Goal: Information Seeking & Learning: Learn about a topic

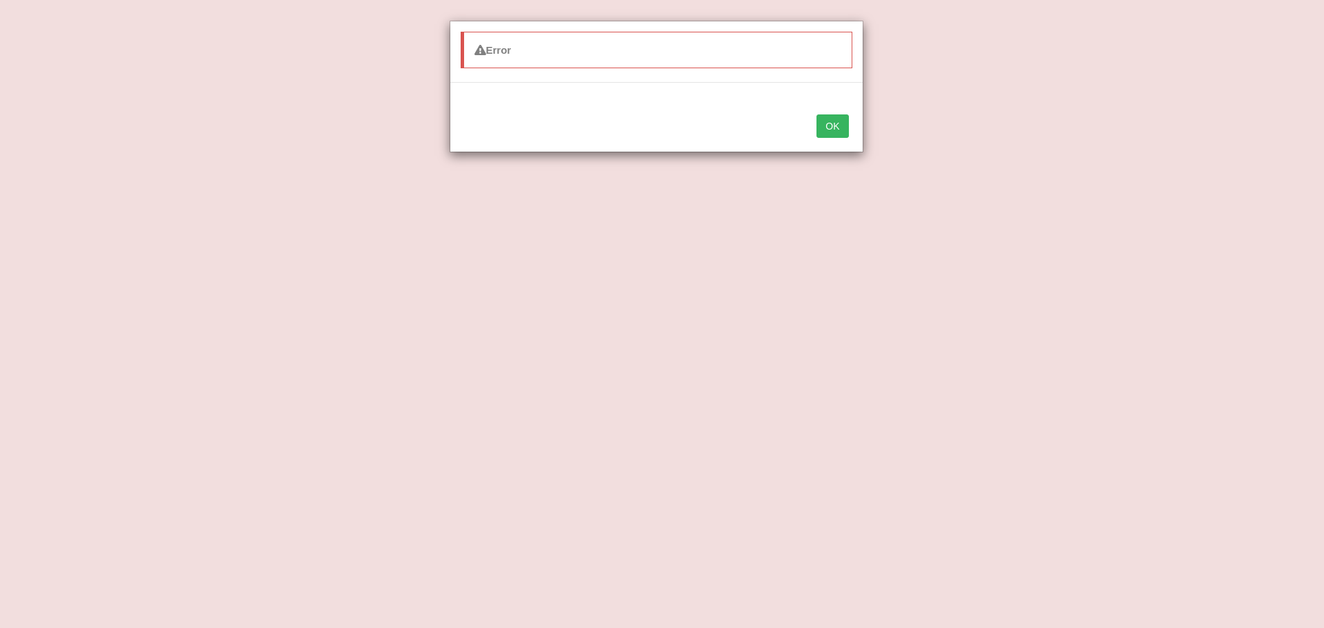
click at [830, 127] on button "OK" at bounding box center [832, 125] width 32 height 23
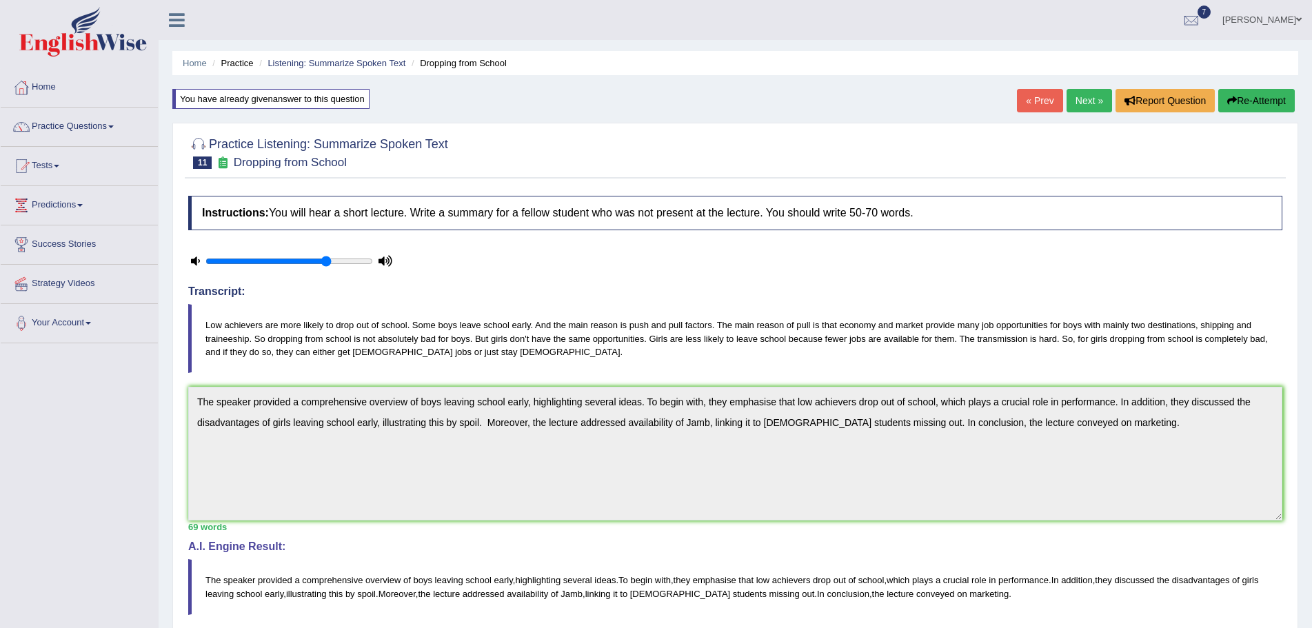
click at [1268, 102] on button "Re-Attempt" at bounding box center [1256, 100] width 77 height 23
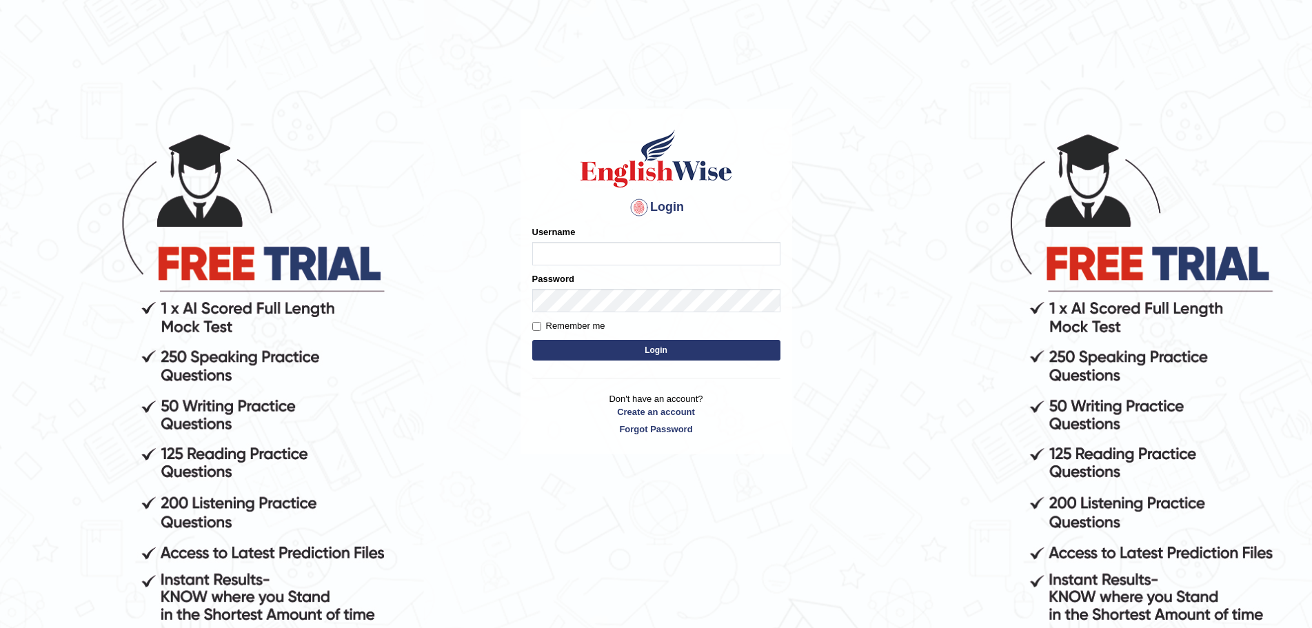
type input "Mugwunali"
click at [657, 351] on button "Login" at bounding box center [656, 350] width 248 height 21
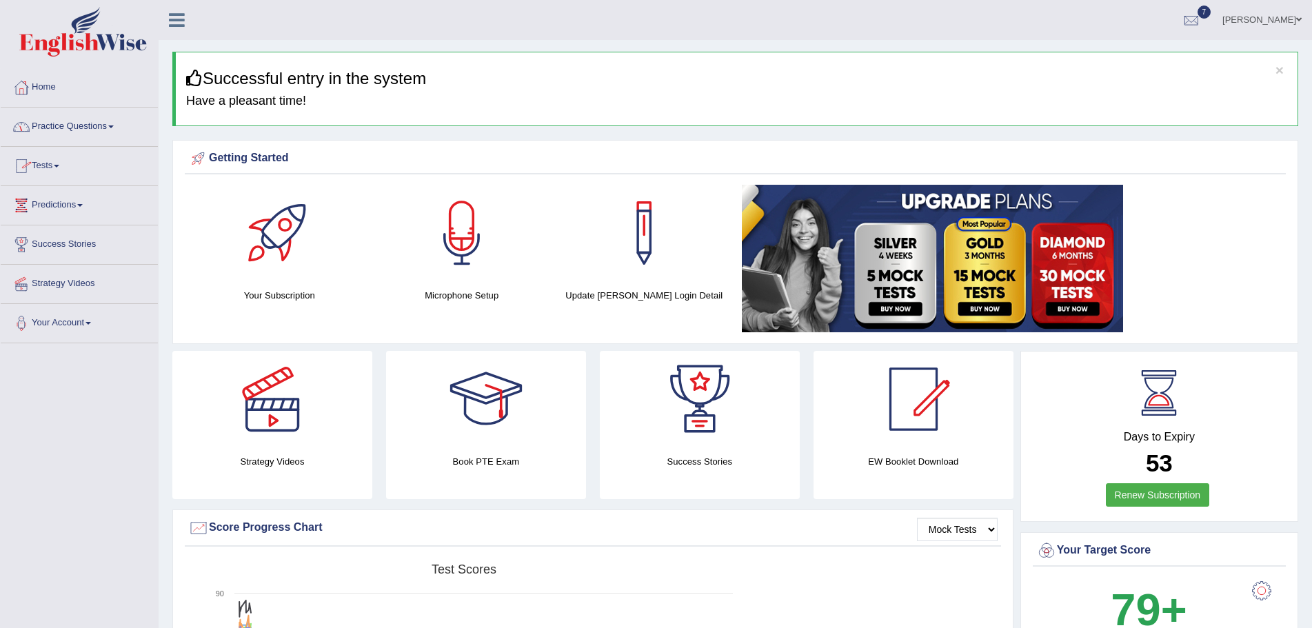
click at [113, 124] on link "Practice Questions" at bounding box center [79, 125] width 157 height 34
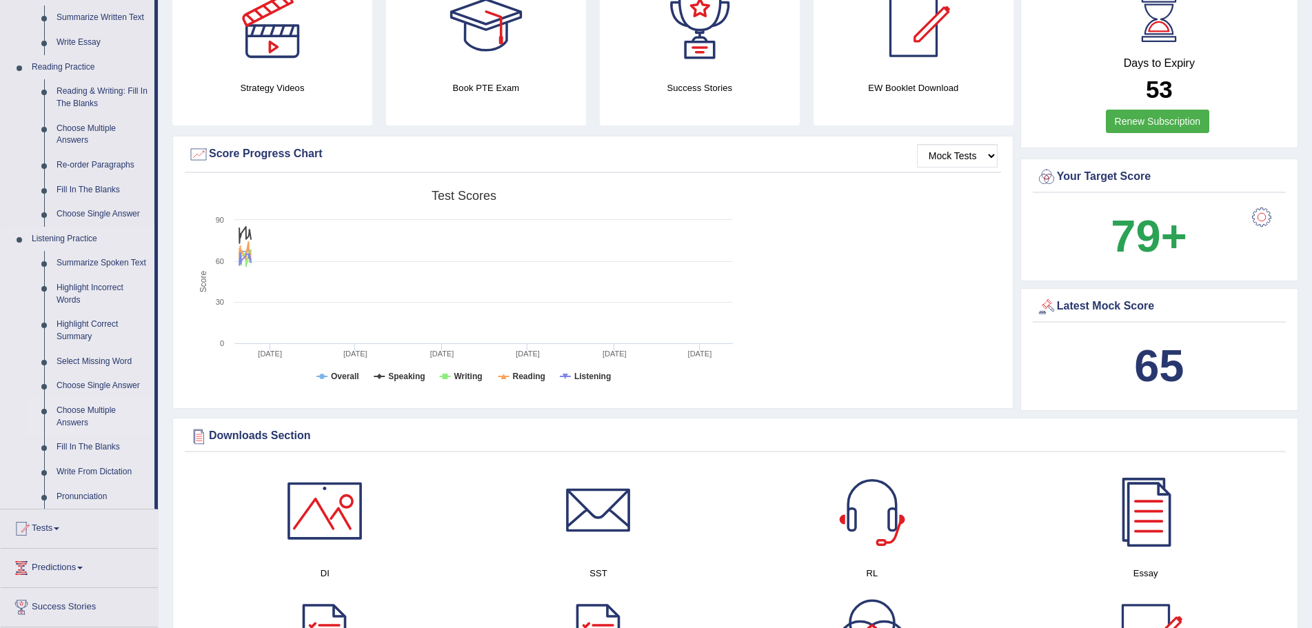
scroll to position [414, 0]
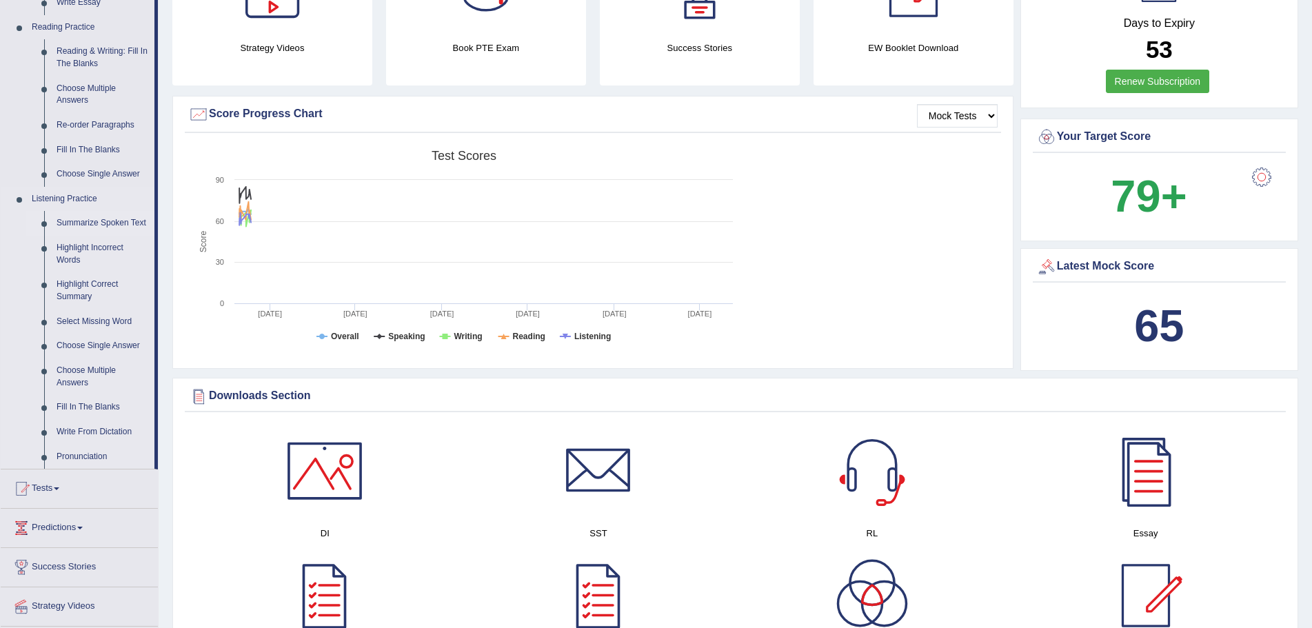
click at [90, 220] on link "Summarize Spoken Text" at bounding box center [102, 223] width 104 height 25
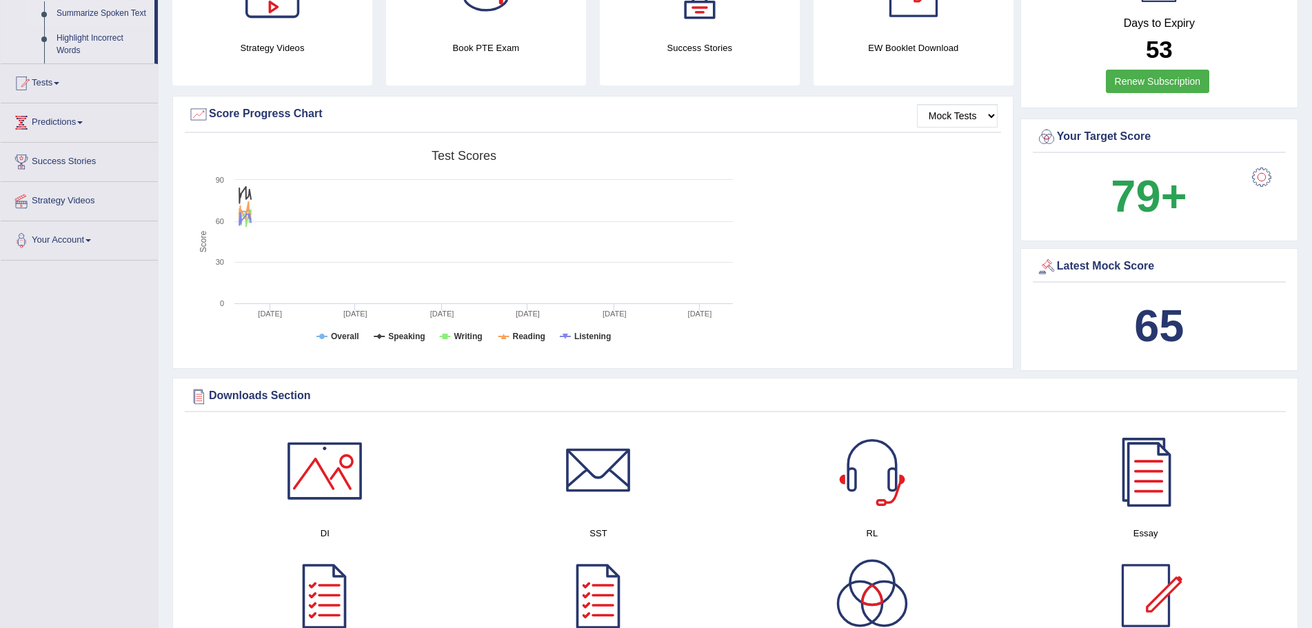
scroll to position [181, 0]
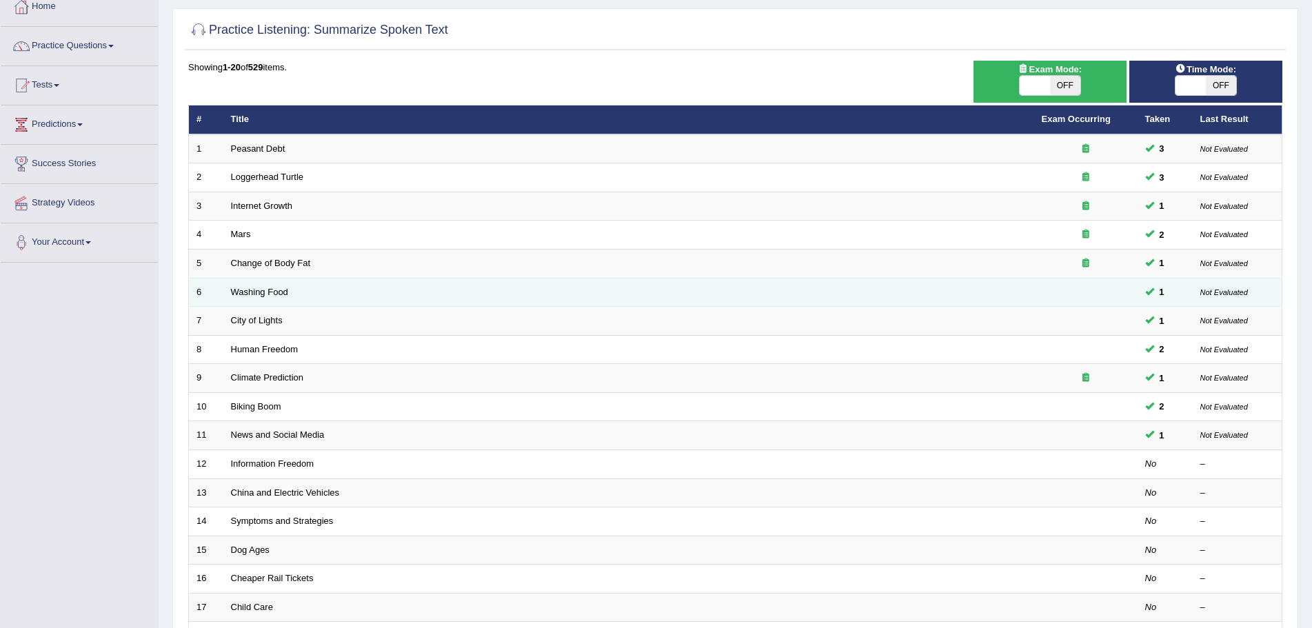
scroll to position [78, 0]
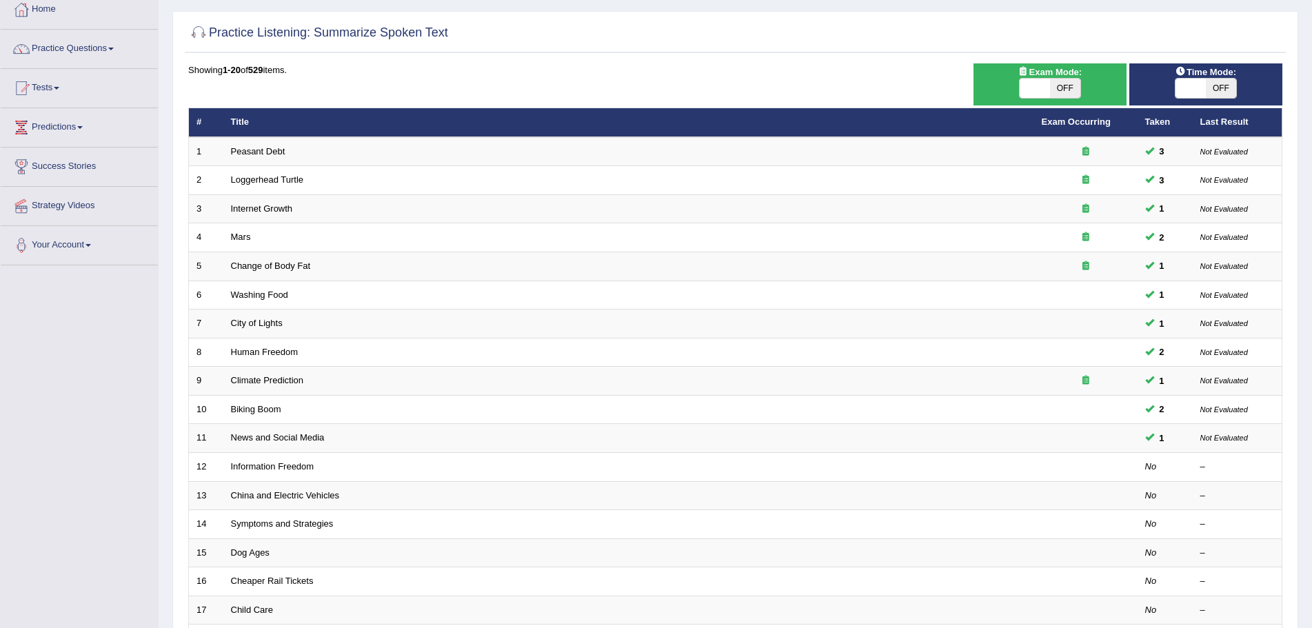
click at [1061, 87] on span "OFF" at bounding box center [1065, 88] width 30 height 19
checkbox input "true"
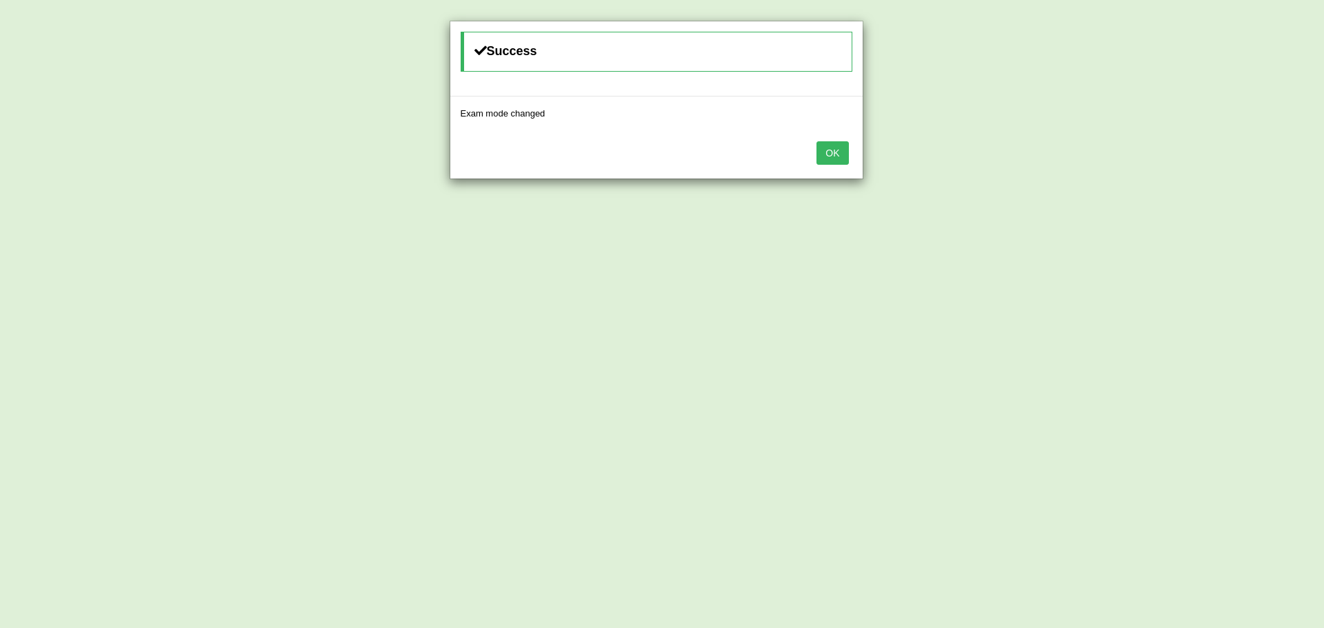
click at [830, 152] on button "OK" at bounding box center [832, 152] width 32 height 23
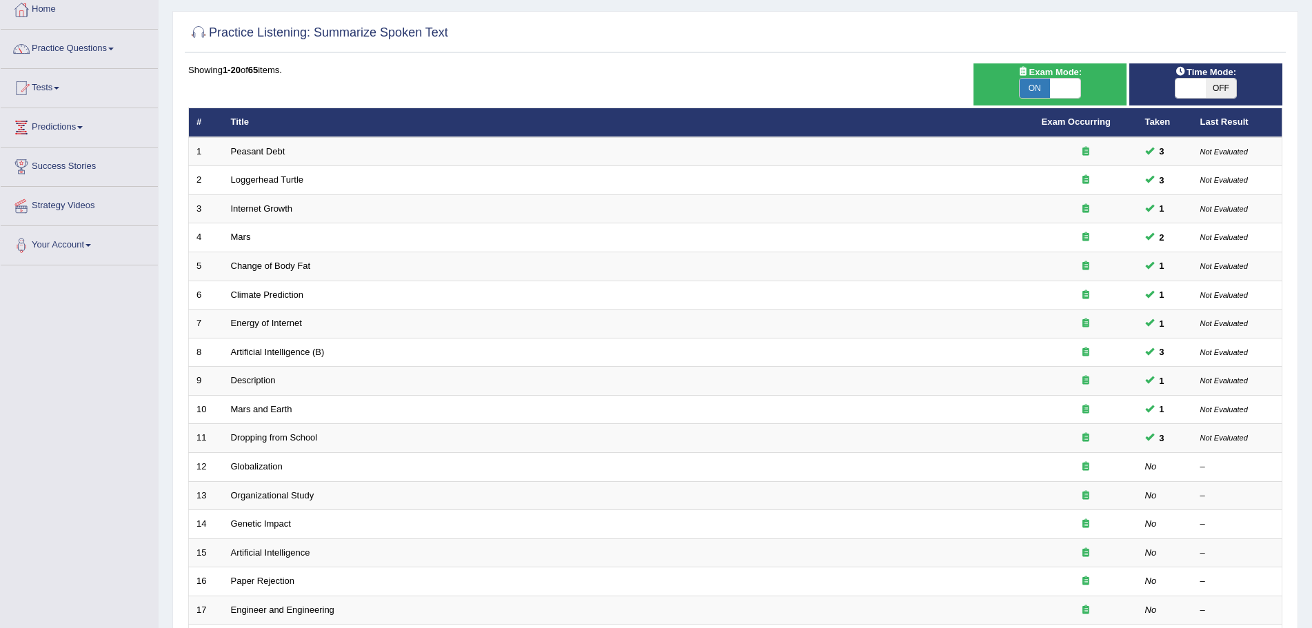
click at [1220, 88] on span "OFF" at bounding box center [1221, 88] width 30 height 19
checkbox input "true"
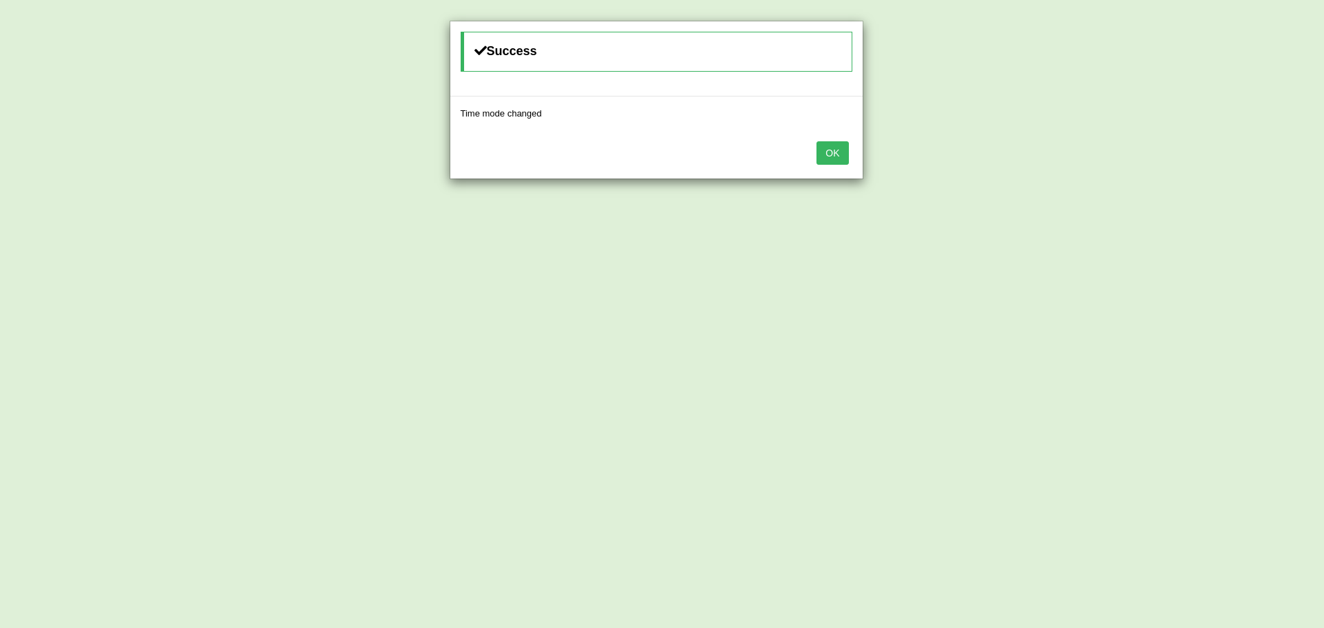
click at [835, 152] on button "OK" at bounding box center [832, 152] width 32 height 23
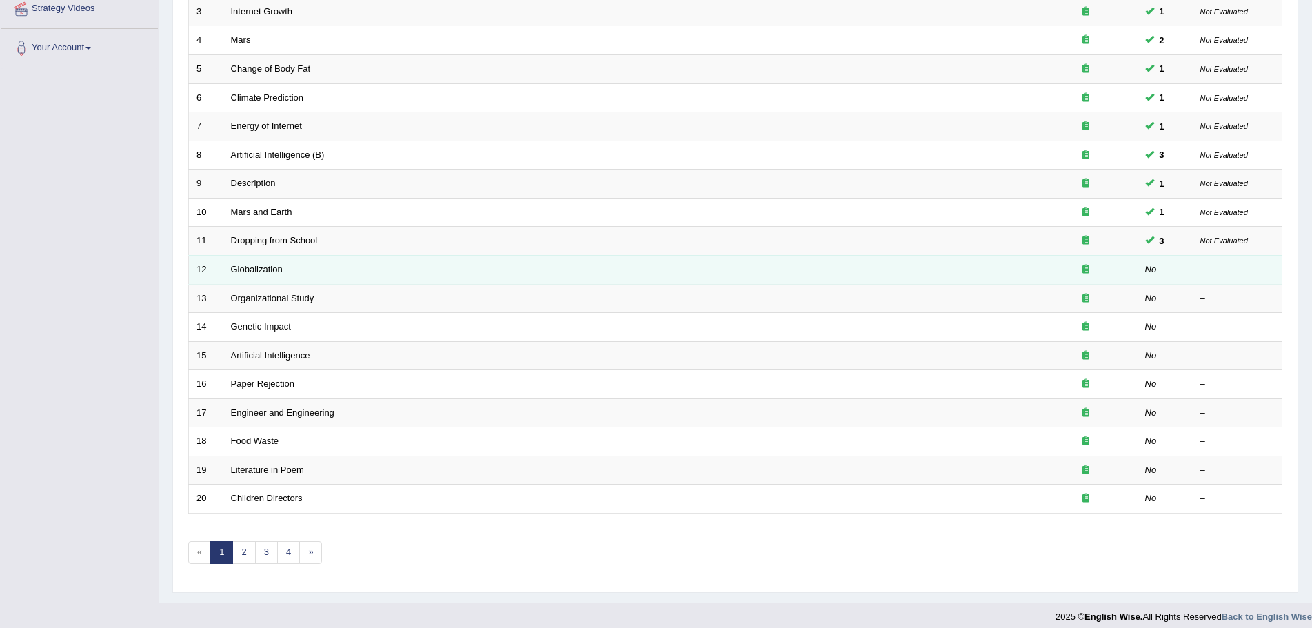
scroll to position [285, 0]
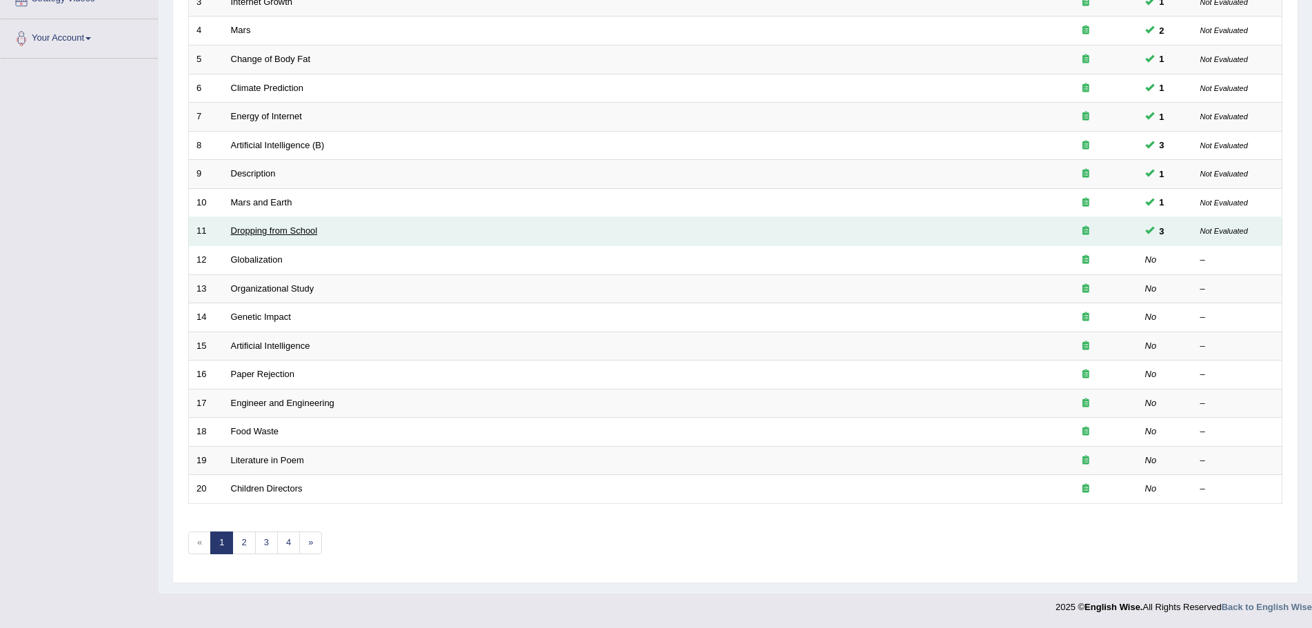
click at [267, 232] on link "Dropping from School" at bounding box center [274, 230] width 87 height 10
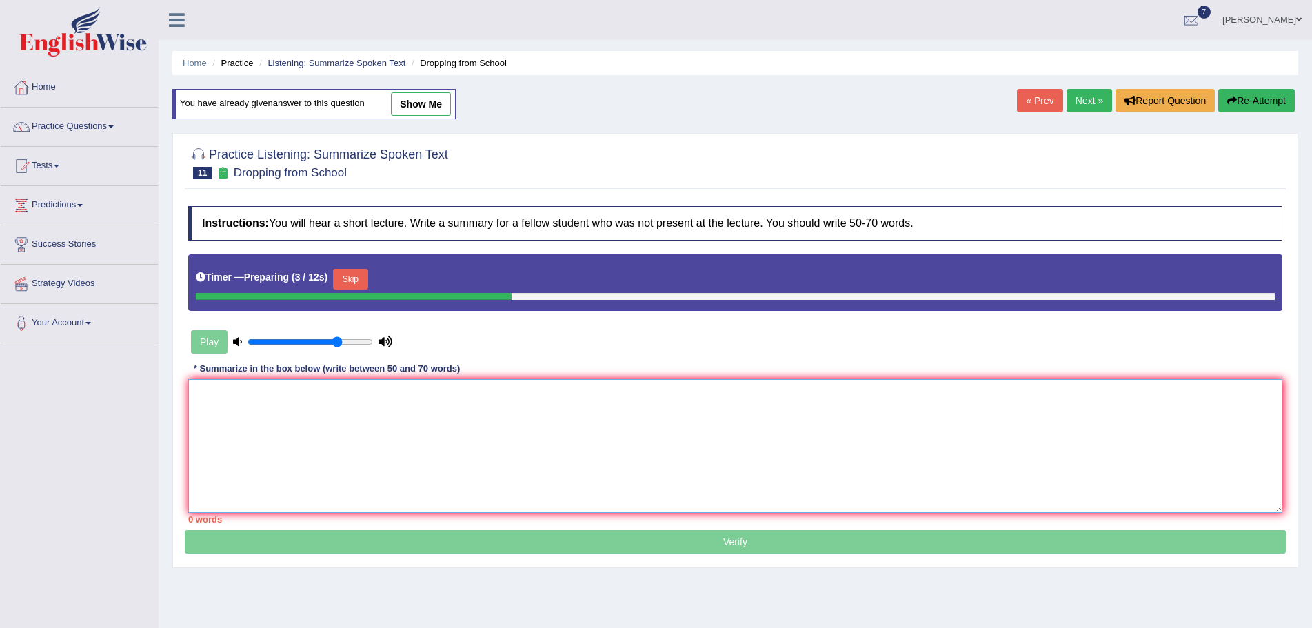
paste textarea "The speaker provided a comprehensive overview of boys leaving school early, hig…"
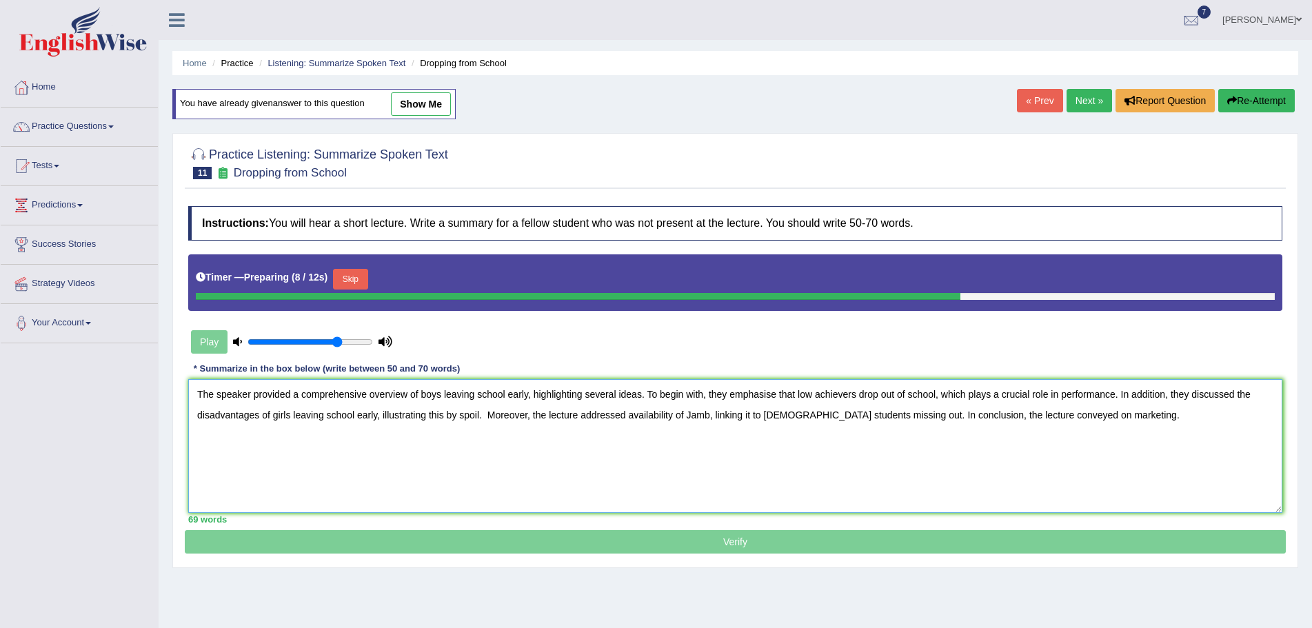
click at [710, 416] on textarea "The speaker provided a comprehensive overview of boys leaving school early, hig…" at bounding box center [735, 446] width 1094 height 134
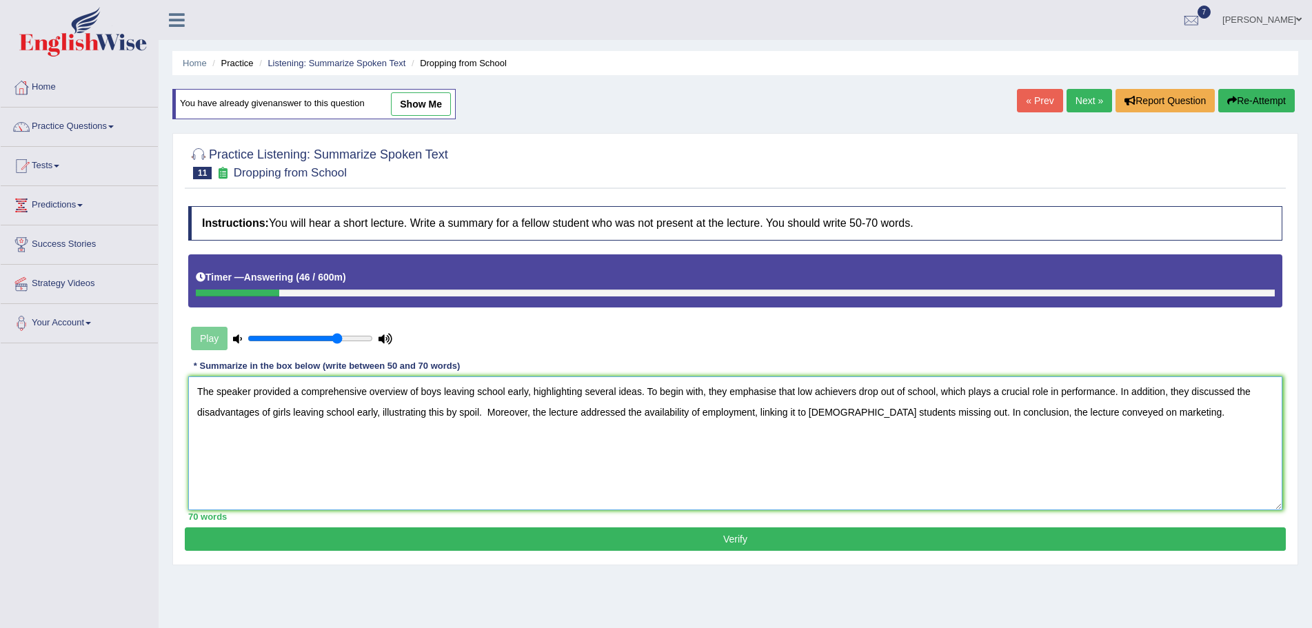
click at [796, 414] on textarea "The speaker provided a comprehensive overview of boys leaving school early, hig…" at bounding box center [735, 443] width 1094 height 134
click at [1093, 412] on textarea "The speaker provided a comprehensive overview of boys leaving school early, hig…" at bounding box center [735, 443] width 1094 height 134
click at [986, 473] on textarea "The speaker provided a comprehensive overview of boys leaving school early, hig…" at bounding box center [735, 443] width 1094 height 134
click at [1141, 414] on textarea "The speaker provided a comprehensive overview of boys leaving school early, hig…" at bounding box center [735, 443] width 1094 height 134
click at [480, 412] on textarea "The speaker provided a comprehensive overview of boys leaving school early, hig…" at bounding box center [735, 443] width 1094 height 134
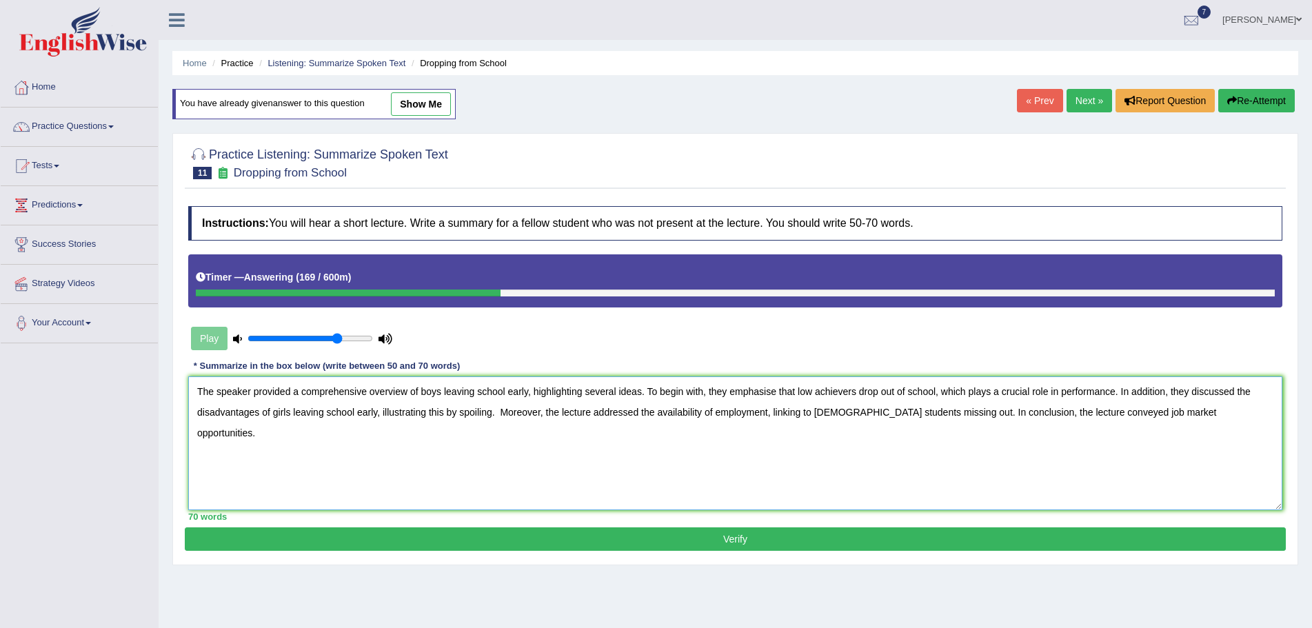
click at [456, 412] on textarea "The speaker provided a comprehensive overview of boys leaving school early, hig…" at bounding box center [735, 443] width 1094 height 134
click at [490, 414] on textarea "The speaker provided a comprehensive overview of boys leaving school early, hig…" at bounding box center [735, 443] width 1094 height 134
type textarea "The speaker provided a comprehensive overview of boys leaving school early, hig…"
click at [705, 536] on button "Verify" at bounding box center [735, 539] width 1101 height 23
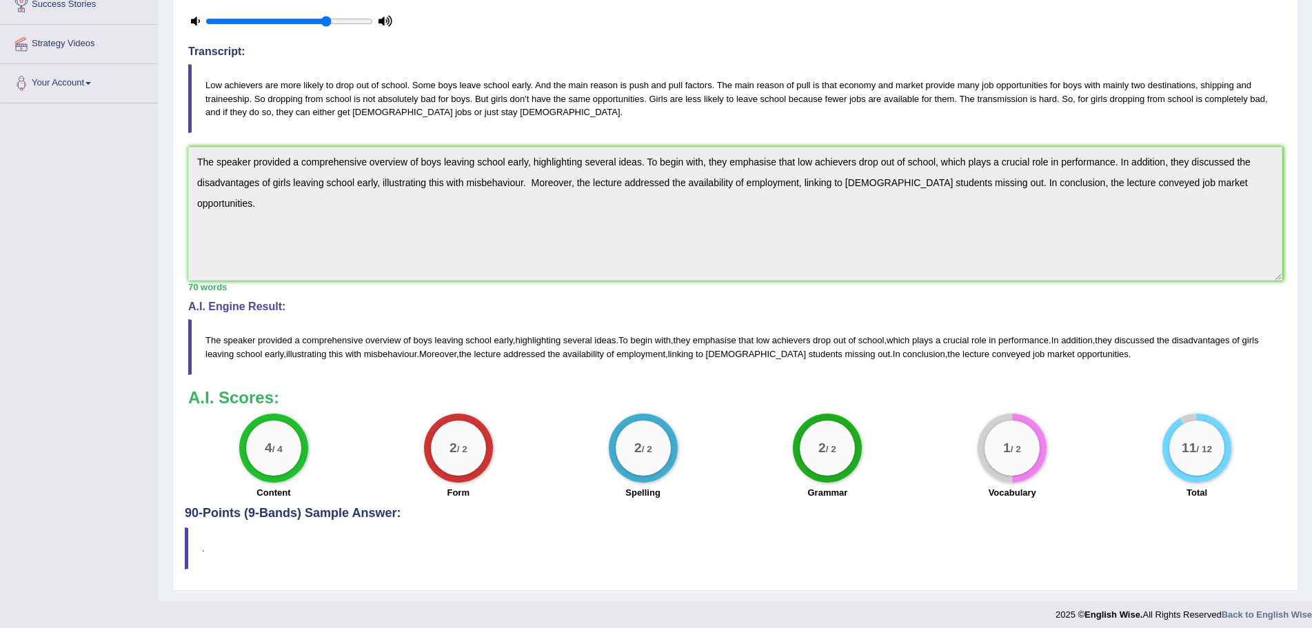
scroll to position [248, 0]
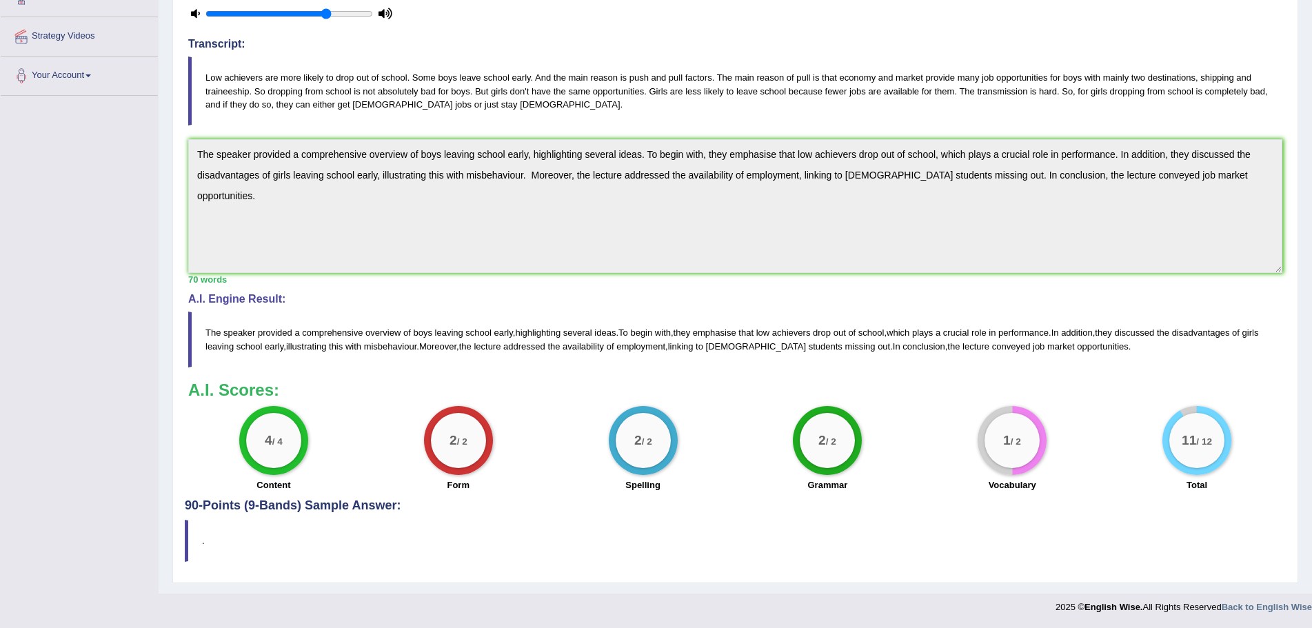
click at [911, 531] on blockquote "." at bounding box center [735, 541] width 1101 height 42
click at [898, 525] on blockquote "." at bounding box center [735, 541] width 1101 height 42
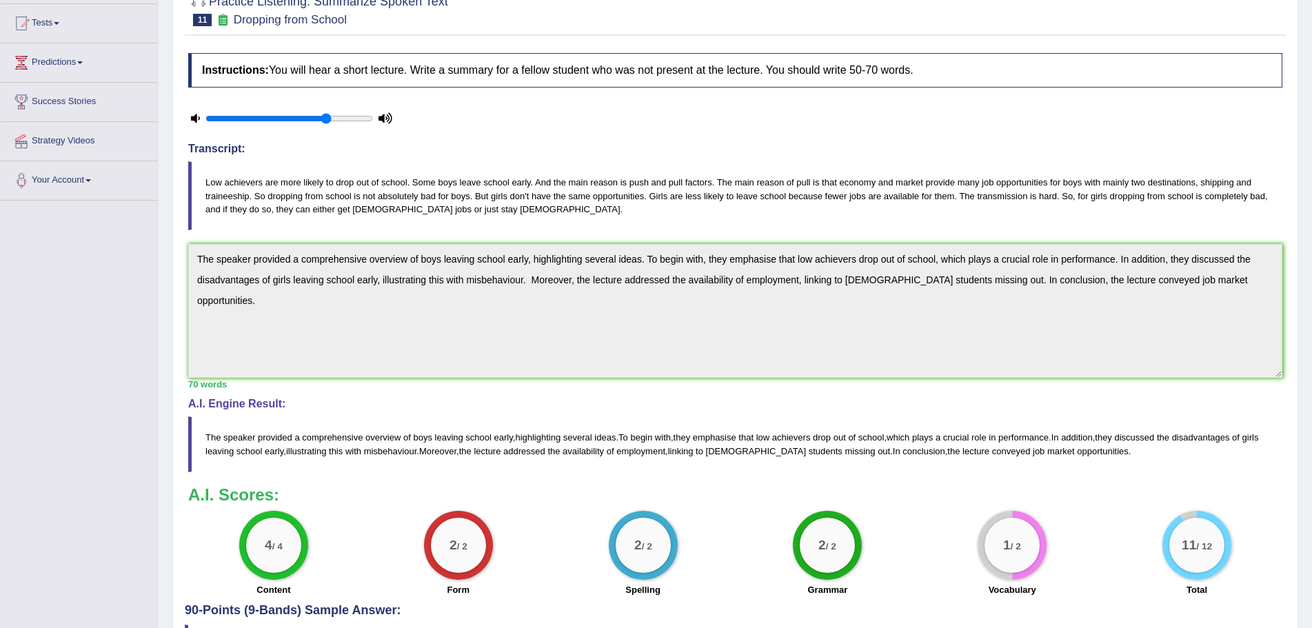
scroll to position [0, 0]
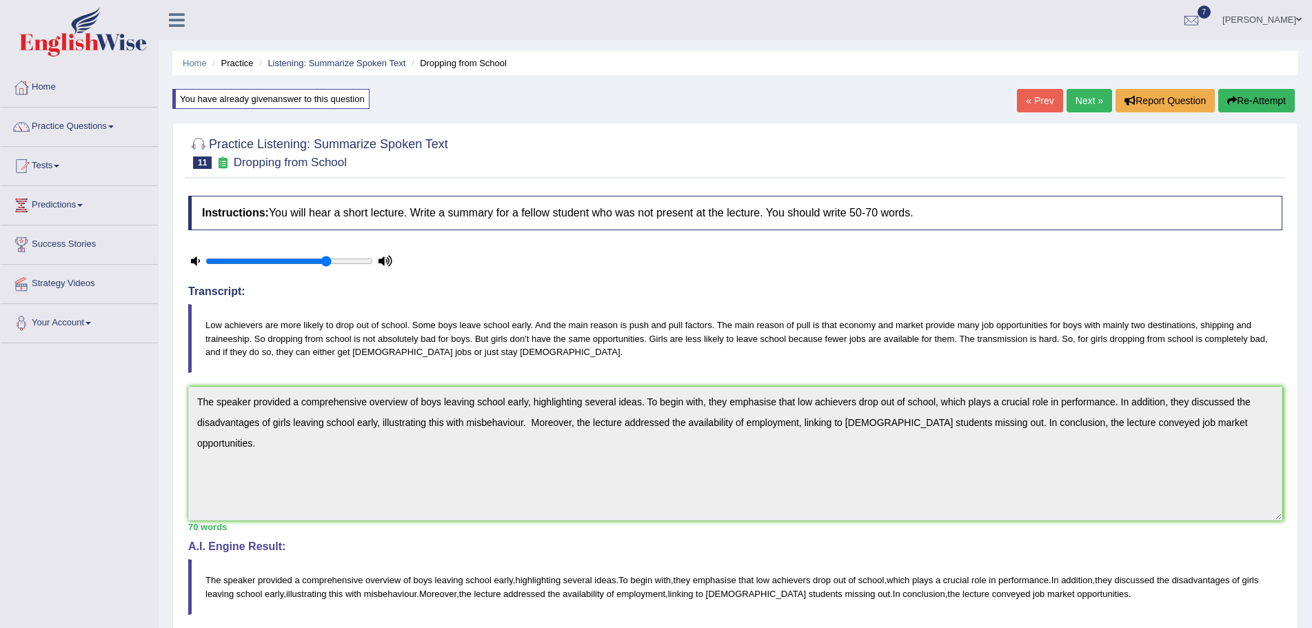
click at [1076, 100] on link "Next »" at bounding box center [1090, 100] width 46 height 23
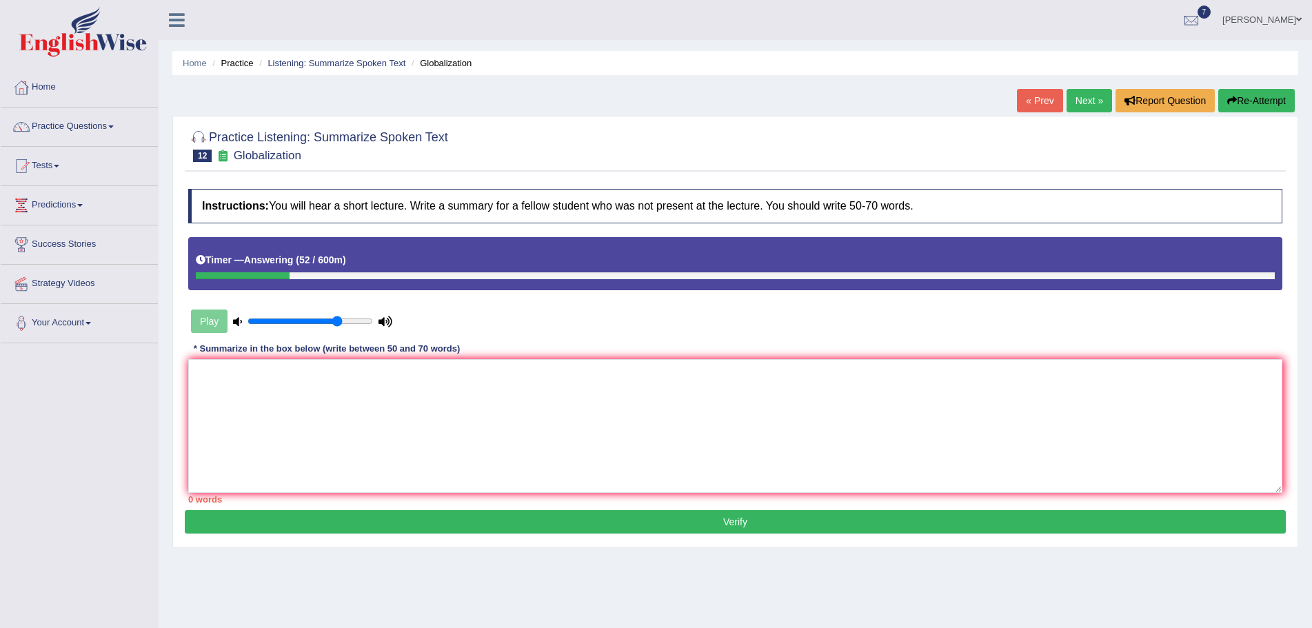
click at [1253, 94] on button "Re-Attempt" at bounding box center [1256, 100] width 77 height 23
click at [335, 429] on textarea at bounding box center [735, 426] width 1094 height 134
click at [599, 450] on textarea "The speaker provided a comprehension overview of" at bounding box center [735, 426] width 1094 height 134
click at [429, 374] on textarea "The speaker provided a comprehensive overview of" at bounding box center [735, 426] width 1094 height 134
click at [566, 378] on textarea "The speaker provided a comprehensive overview of misconceptions of globalisatio…" at bounding box center [735, 426] width 1094 height 134
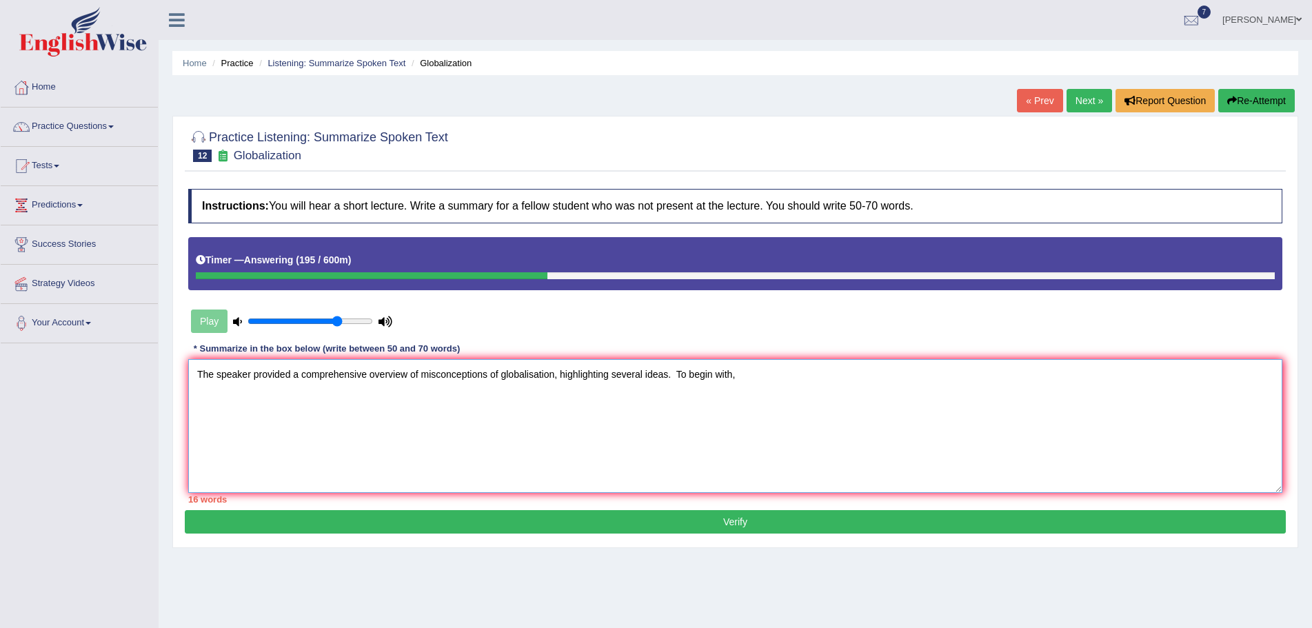
click at [763, 376] on textarea "The speaker provided a comprehensive overview of misconceptions of globalisatio…" at bounding box center [735, 426] width 1094 height 134
click at [740, 374] on textarea "The speaker provided a comprehensive overview of misconceptions of globalisatio…" at bounding box center [735, 426] width 1094 height 134
drag, startPoint x: 1076, startPoint y: 376, endPoint x: 1058, endPoint y: 386, distance: 20.1
click at [1076, 377] on textarea "The speaker provided a comprehensive overview of misconceptions of globalisatio…" at bounding box center [735, 426] width 1094 height 134
click at [1109, 376] on textarea "The speaker provided a comprehensive overview of misconceptions of globalisatio…" at bounding box center [735, 426] width 1094 height 134
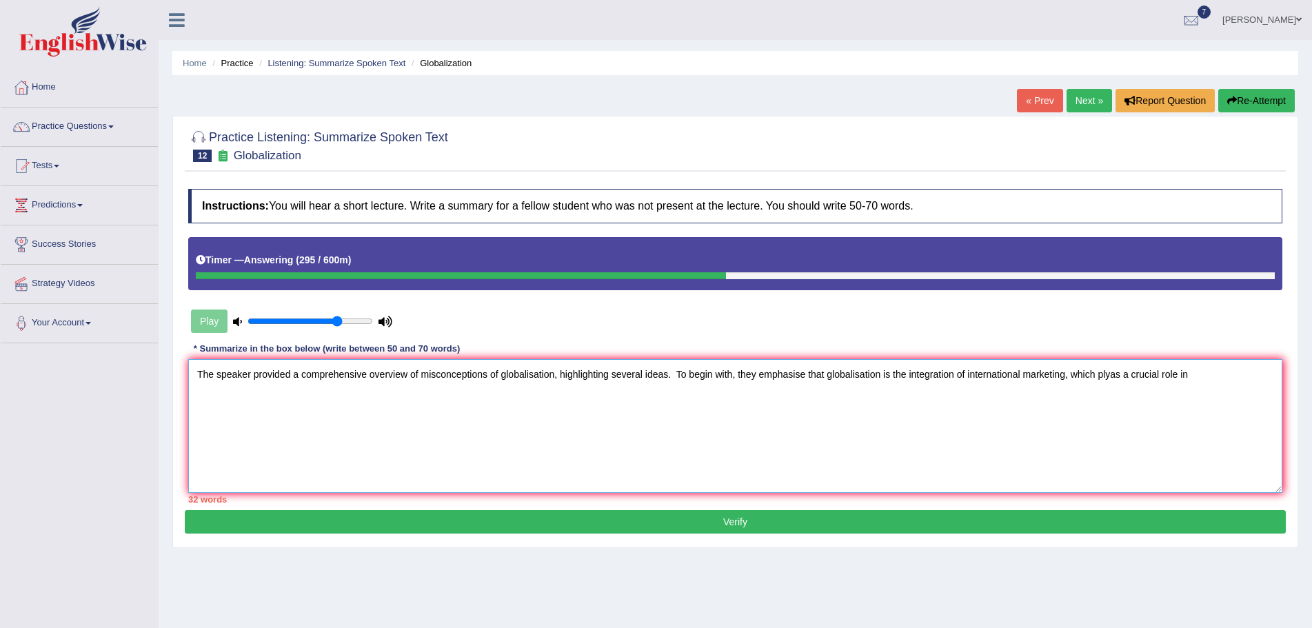
click at [1109, 376] on textarea "The speaker provided a comprehensive overview of misconceptions of globalisatio…" at bounding box center [735, 426] width 1094 height 134
click at [1105, 377] on textarea "The speaker provided a comprehensive overview of misconceptions of globalisatio…" at bounding box center [735, 426] width 1094 height 134
click at [1116, 376] on textarea "The speaker provided a comprehensive overview of misconceptions of globalisatio…" at bounding box center [735, 426] width 1094 height 134
click at [1109, 376] on textarea "The speaker provided a comprehensive overview of misconceptions of globalisatio…" at bounding box center [735, 426] width 1094 height 134
click at [1119, 376] on textarea "The speaker provided a comprehensive overview of misconceptions of globalisatio…" at bounding box center [735, 426] width 1094 height 134
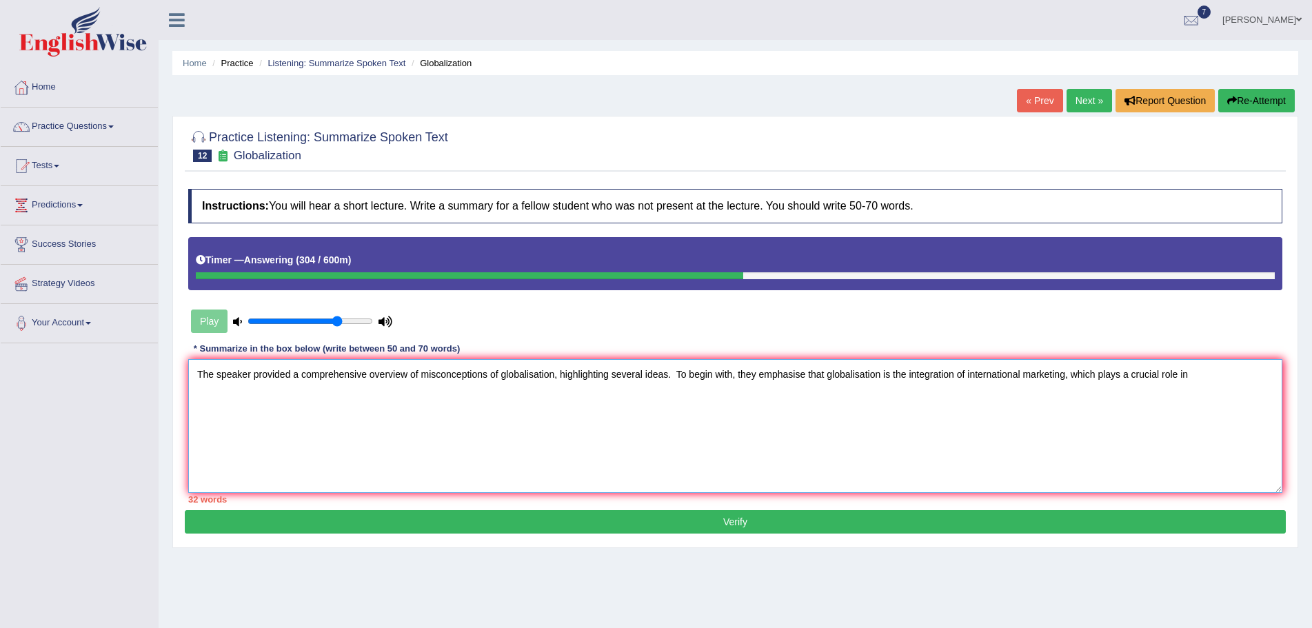
click at [1195, 374] on textarea "The speaker provided a comprehensive overview of misconceptions of globalisatio…" at bounding box center [735, 426] width 1094 height 134
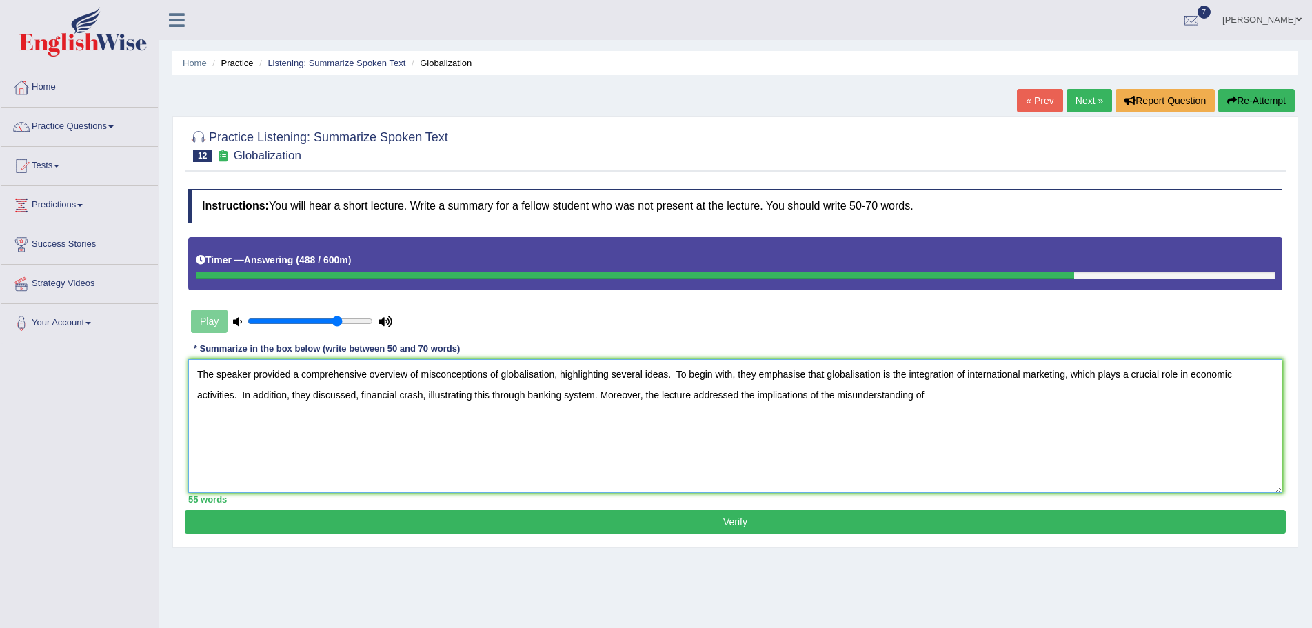
click at [951, 400] on textarea "The speaker provided a comprehensive overview of misconceptions of globalisatio…" at bounding box center [735, 426] width 1094 height 134
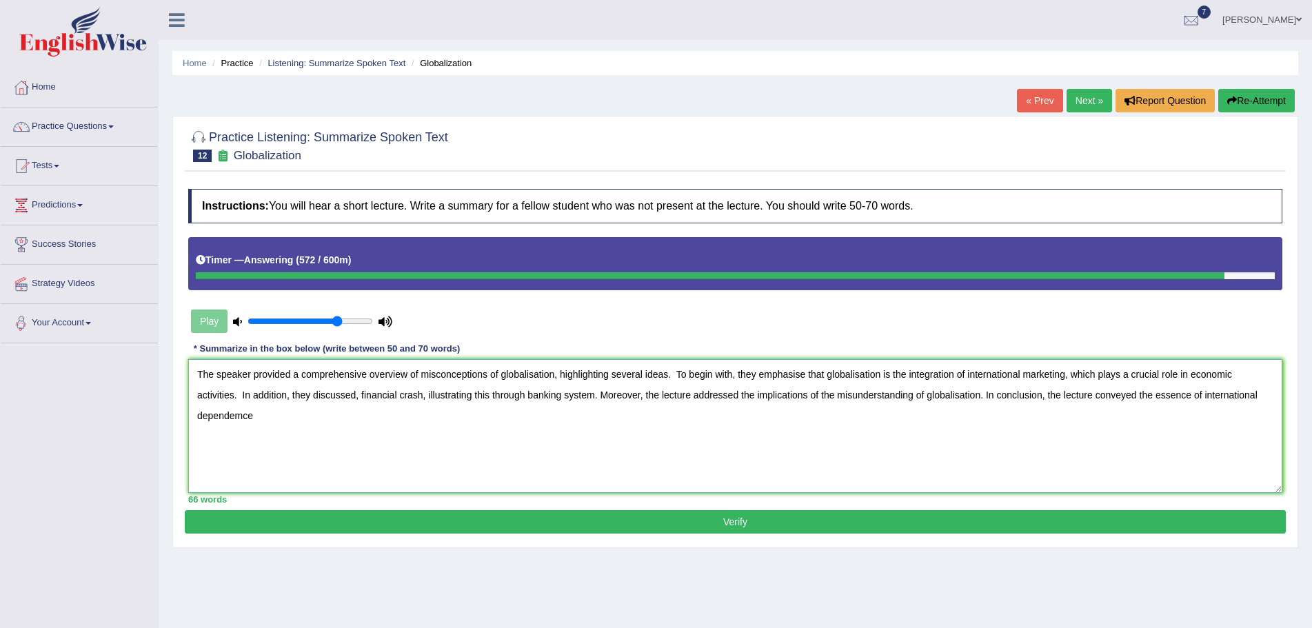
click at [225, 421] on textarea "The speaker provided a comprehensive overview of misconceptions of globalisatio…" at bounding box center [735, 426] width 1094 height 134
type textarea "The speaker provided a comprehensive overview of misconceptions of globalisatio…"
